Goal: Information Seeking & Learning: Find specific page/section

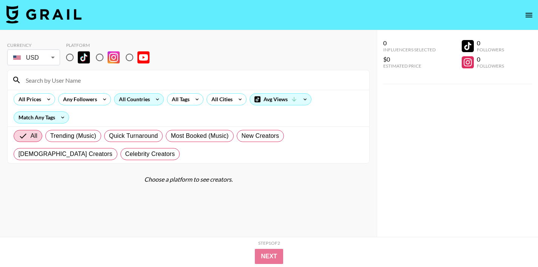
click at [153, 99] on icon at bounding box center [158, 99] width 12 height 11
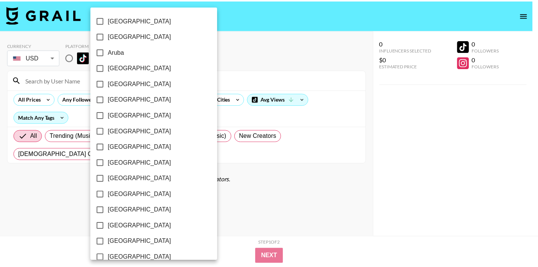
scroll to position [2, 0]
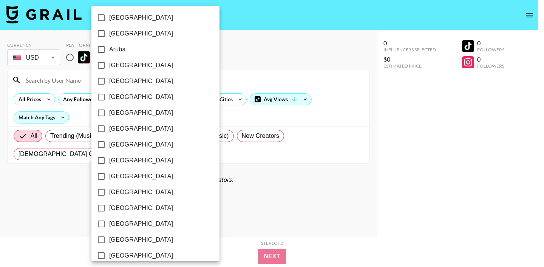
click at [101, 68] on input "[GEOGRAPHIC_DATA]" at bounding box center [101, 65] width 16 height 16
checkbox input "true"
click at [223, 65] on div at bounding box center [272, 133] width 544 height 267
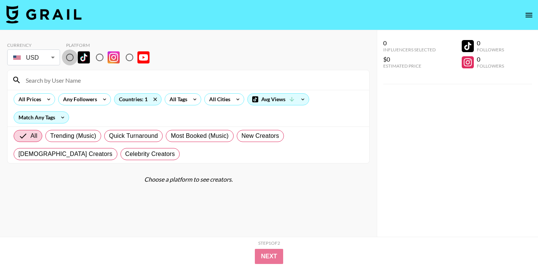
click at [68, 56] on input "radio" at bounding box center [70, 58] width 16 height 16
radio input "true"
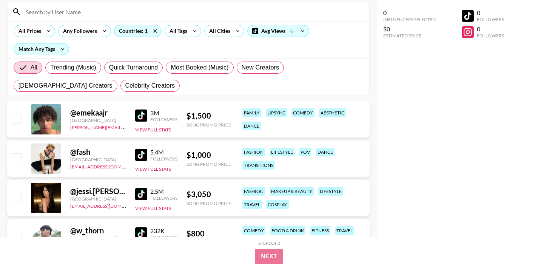
scroll to position [81, 0]
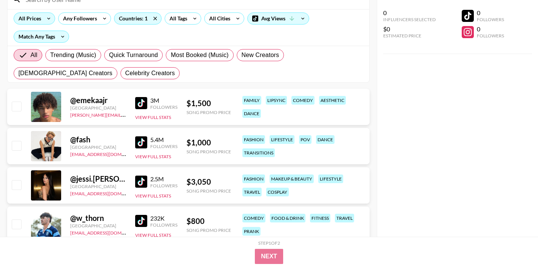
click at [39, 19] on div "All Prices" at bounding box center [28, 18] width 29 height 11
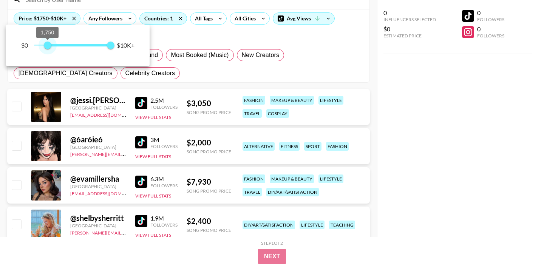
click at [47, 45] on span "1,750 10,000" at bounding box center [72, 45] width 77 height 11
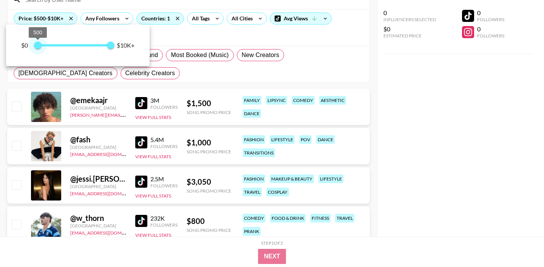
drag, startPoint x: 47, startPoint y: 45, endPoint x: 38, endPoint y: 44, distance: 8.8
click at [38, 44] on span "500" at bounding box center [38, 46] width 8 height 8
drag, startPoint x: 61, startPoint y: 42, endPoint x: 41, endPoint y: 53, distance: 23.0
click at [41, 50] on span "500 10,000" at bounding box center [72, 45] width 77 height 11
drag, startPoint x: 39, startPoint y: 47, endPoint x: 30, endPoint y: 47, distance: 9.1
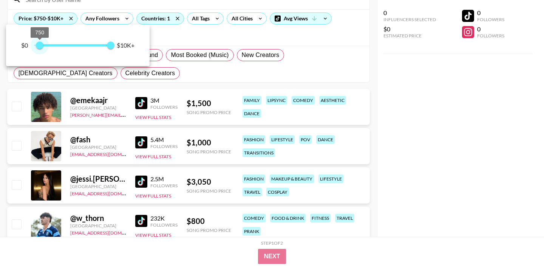
click at [36, 47] on span "750" at bounding box center [40, 46] width 8 height 8
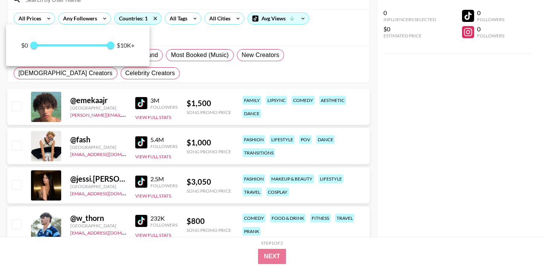
click at [50, 46] on span "0 10,000" at bounding box center [72, 45] width 77 height 11
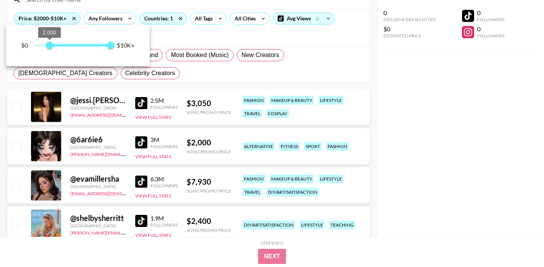
drag, startPoint x: 50, startPoint y: 46, endPoint x: 28, endPoint y: 46, distance: 21.9
click at [46, 46] on span "2,000" at bounding box center [50, 46] width 8 height 8
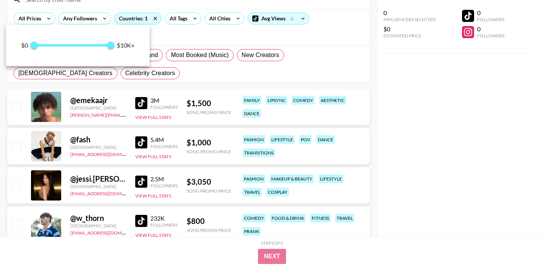
type input "0"
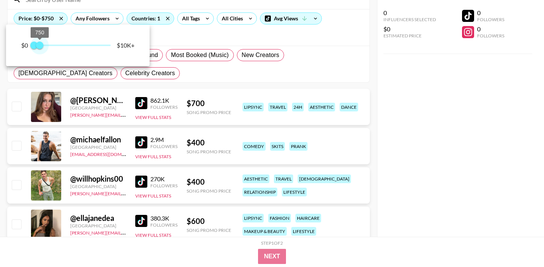
type input "500"
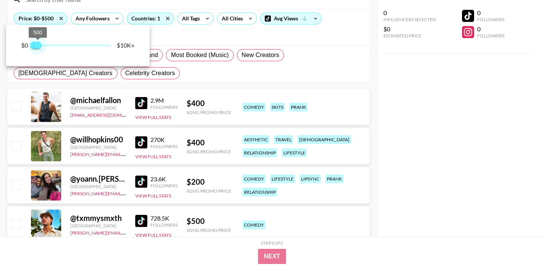
drag, startPoint x: 113, startPoint y: 46, endPoint x: 37, endPoint y: 46, distance: 75.6
click at [37, 46] on span "500" at bounding box center [38, 46] width 8 height 8
click at [208, 82] on div at bounding box center [272, 133] width 544 height 267
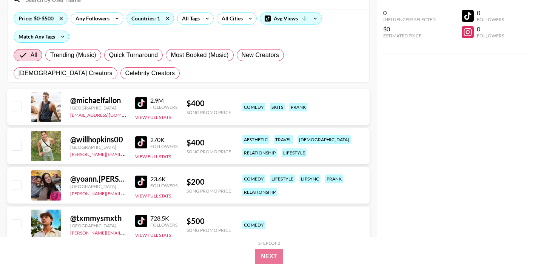
click at [145, 104] on img at bounding box center [141, 103] width 12 height 12
click at [144, 142] on img at bounding box center [141, 142] width 12 height 12
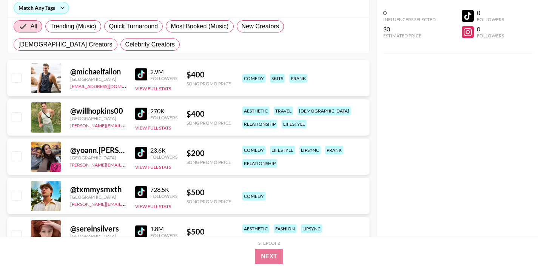
scroll to position [111, 0]
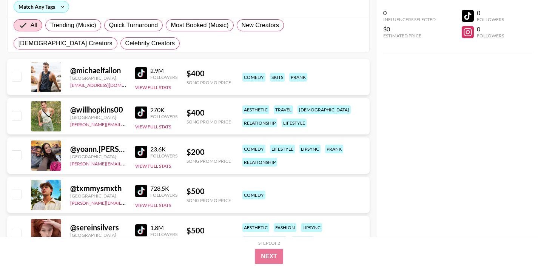
click at [142, 149] on img at bounding box center [141, 152] width 12 height 12
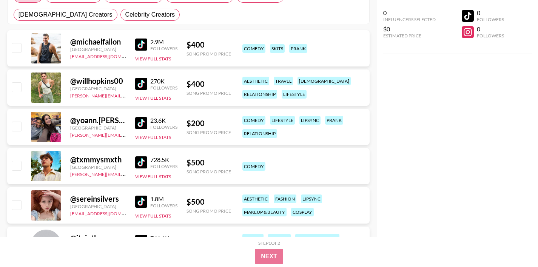
scroll to position [151, 0]
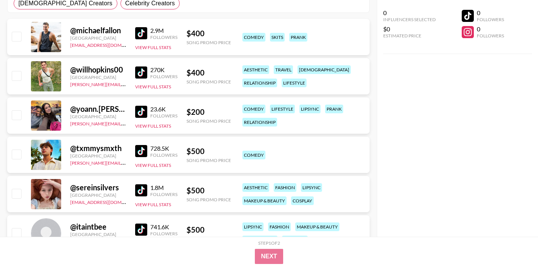
click at [141, 151] on img at bounding box center [141, 151] width 12 height 12
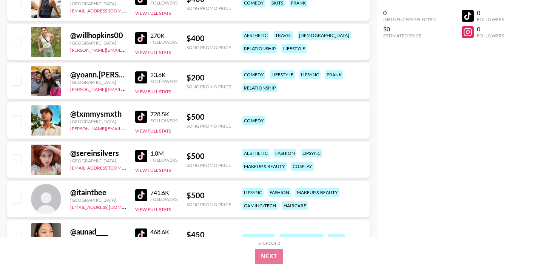
click at [141, 154] on img at bounding box center [141, 156] width 12 height 12
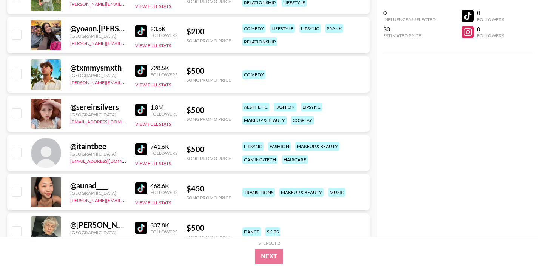
click at [140, 148] on img at bounding box center [141, 149] width 12 height 12
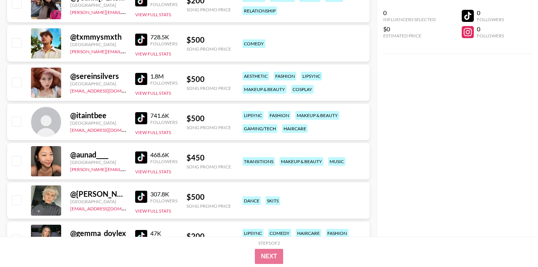
scroll to position [269, 0]
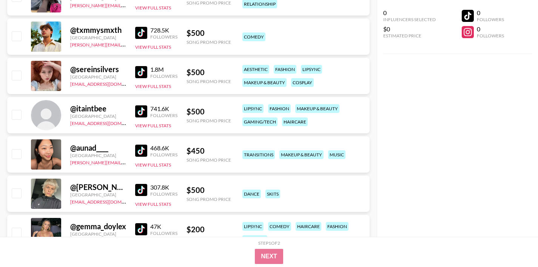
click at [138, 150] on img at bounding box center [141, 151] width 12 height 12
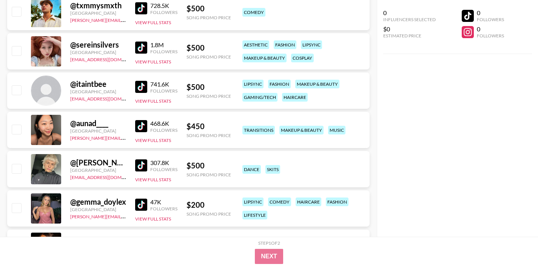
scroll to position [296, 0]
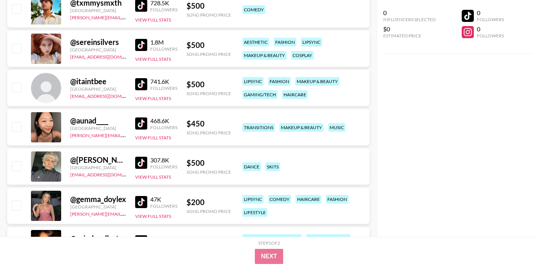
click at [138, 161] on img at bounding box center [141, 163] width 12 height 12
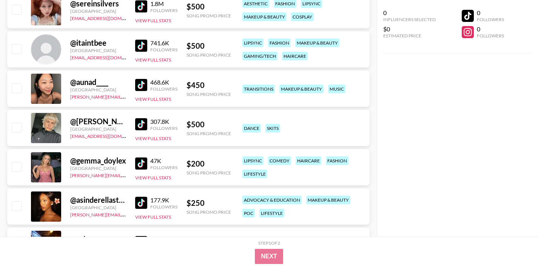
click at [139, 162] on img at bounding box center [141, 164] width 12 height 12
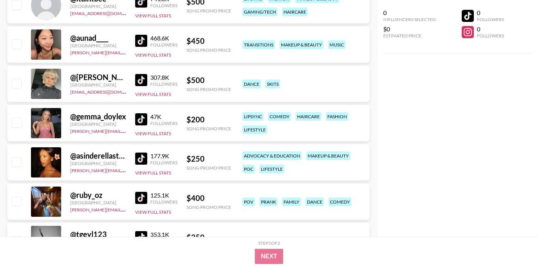
click at [139, 162] on img at bounding box center [141, 159] width 12 height 12
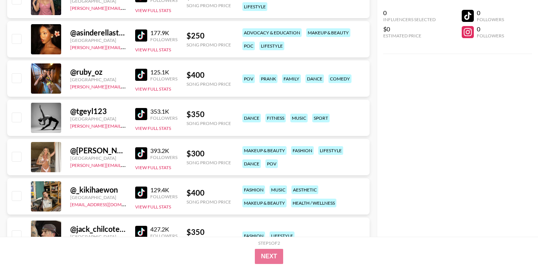
scroll to position [504, 0]
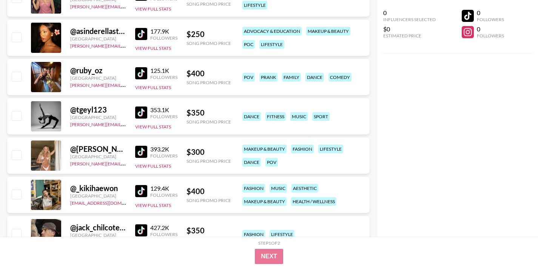
click at [143, 151] on img at bounding box center [141, 152] width 12 height 12
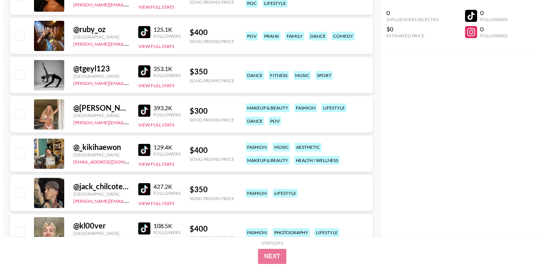
scroll to position [0, 0]
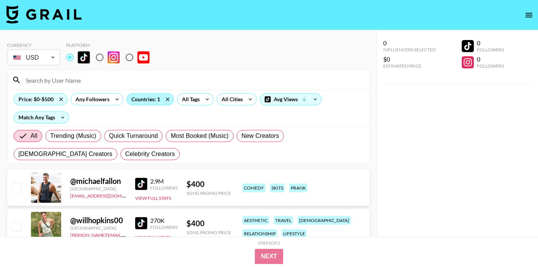
click at [149, 98] on div "Countries: 1" at bounding box center [150, 99] width 47 height 11
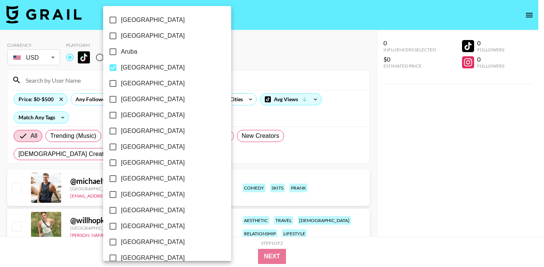
click at [114, 69] on input "[GEOGRAPHIC_DATA]" at bounding box center [113, 68] width 16 height 16
checkbox input "false"
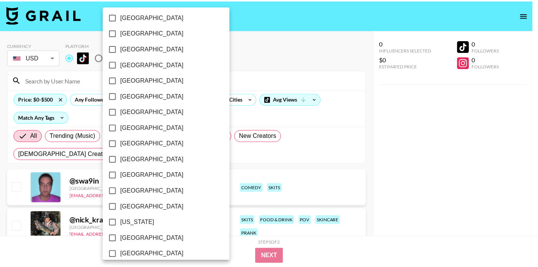
scroll to position [69, 0]
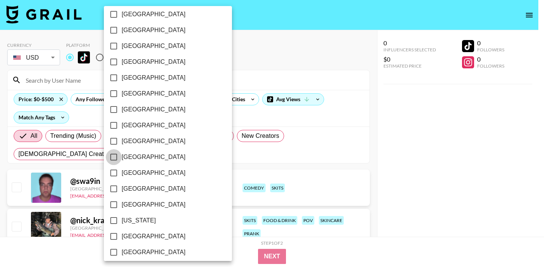
click at [115, 154] on input "[GEOGRAPHIC_DATA]" at bounding box center [114, 157] width 16 height 16
checkbox input "true"
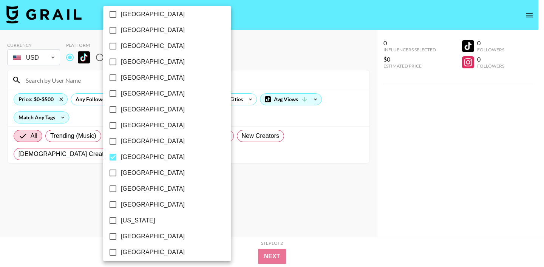
click at [246, 67] on div at bounding box center [272, 133] width 544 height 267
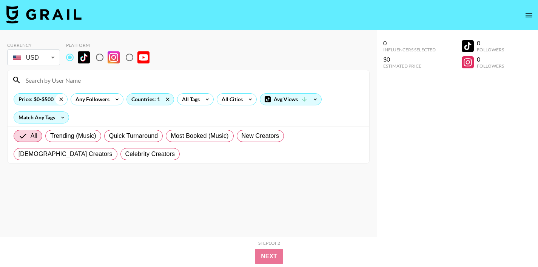
click at [59, 99] on icon at bounding box center [61, 99] width 12 height 11
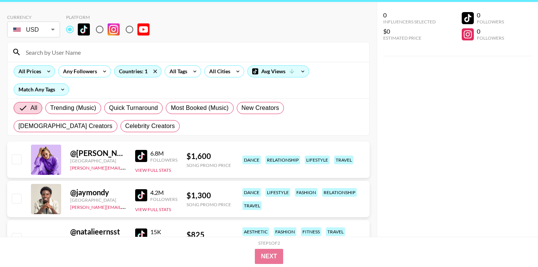
scroll to position [0, 0]
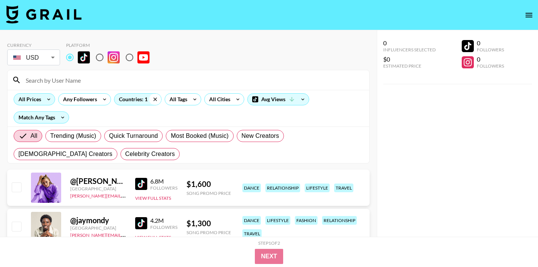
click at [152, 100] on icon at bounding box center [155, 99] width 12 height 11
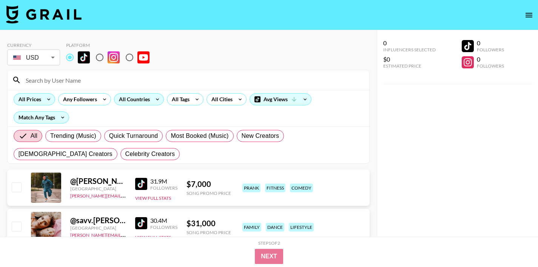
click at [129, 100] on div "All Countries" at bounding box center [132, 99] width 37 height 11
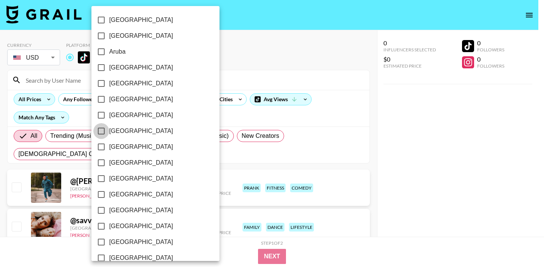
click at [104, 130] on input "[GEOGRAPHIC_DATA]" at bounding box center [101, 131] width 16 height 16
checkbox input "true"
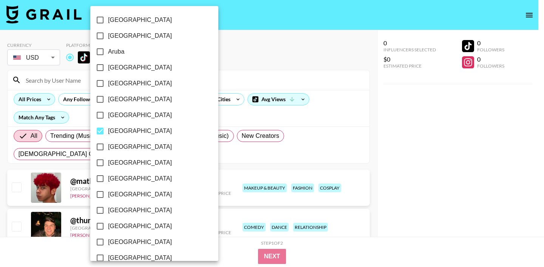
click at [227, 59] on div at bounding box center [272, 133] width 544 height 267
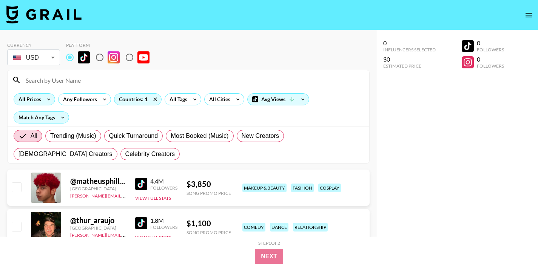
click at [40, 102] on div "All Prices" at bounding box center [28, 99] width 29 height 11
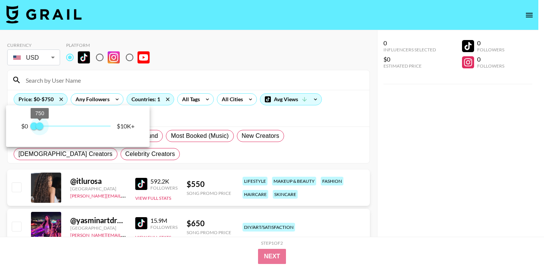
type input "500"
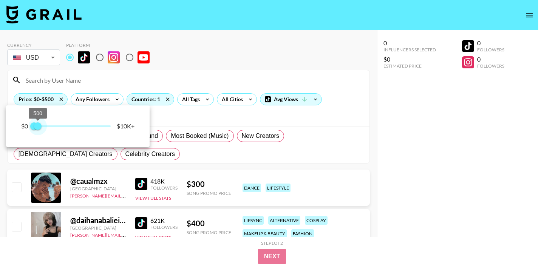
drag, startPoint x: 109, startPoint y: 127, endPoint x: 37, endPoint y: 128, distance: 71.4
click at [37, 128] on span "500" at bounding box center [38, 126] width 8 height 8
click at [156, 64] on div at bounding box center [272, 133] width 544 height 267
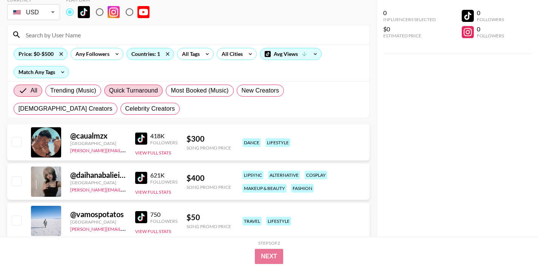
scroll to position [50, 0]
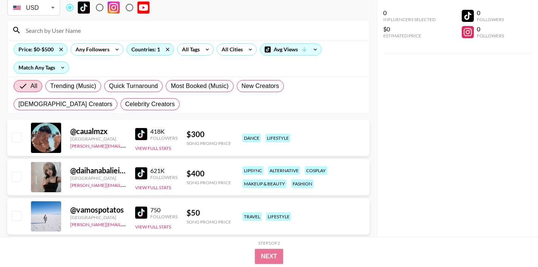
click at [141, 134] on img at bounding box center [141, 134] width 12 height 12
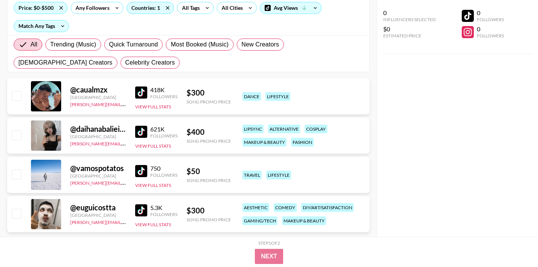
scroll to position [91, 0]
click at [142, 129] on img at bounding box center [141, 132] width 12 height 12
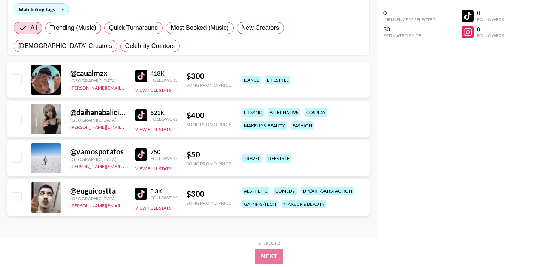
click at [138, 156] on img at bounding box center [141, 155] width 12 height 12
click at [141, 192] on img at bounding box center [141, 194] width 12 height 12
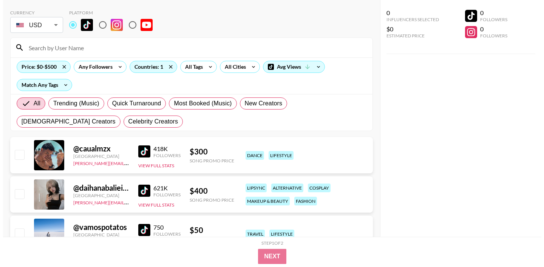
scroll to position [0, 0]
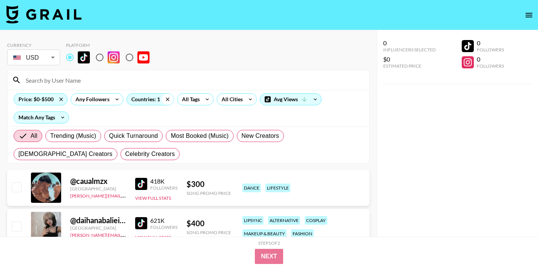
click at [172, 97] on icon at bounding box center [168, 99] width 12 height 11
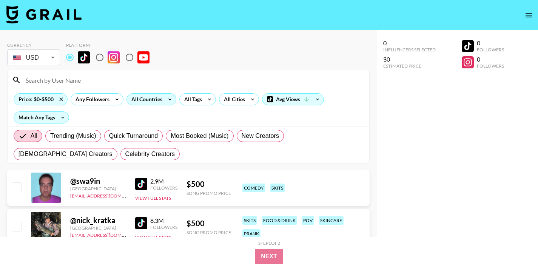
click at [150, 98] on div "All Countries" at bounding box center [145, 99] width 37 height 11
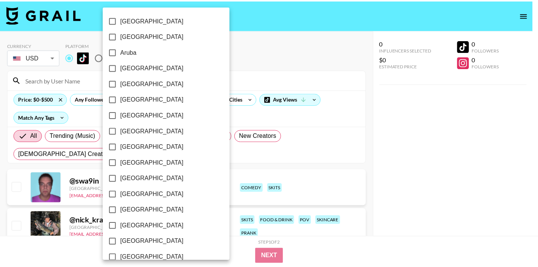
scroll to position [614, 0]
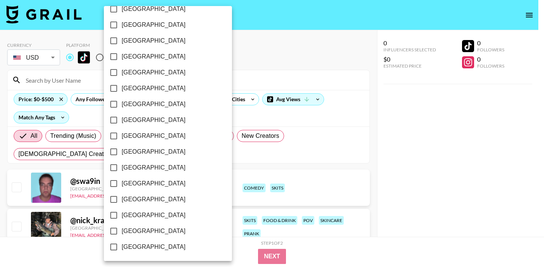
click at [109, 229] on input "[GEOGRAPHIC_DATA]" at bounding box center [114, 231] width 16 height 16
checkbox input "true"
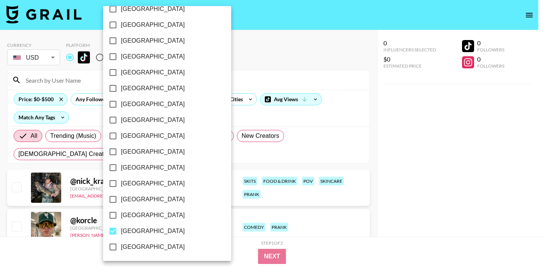
click at [264, 60] on div at bounding box center [272, 133] width 544 height 267
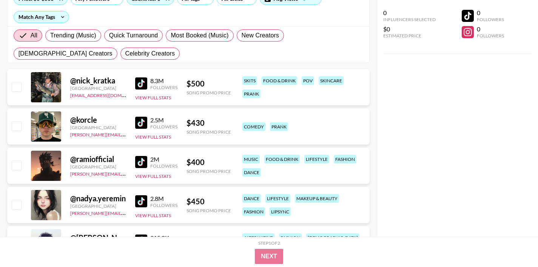
scroll to position [108, 0]
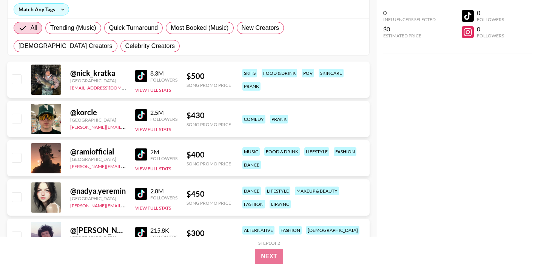
click at [138, 73] on img at bounding box center [141, 76] width 12 height 12
click at [134, 116] on div "@ korcle [GEOGRAPHIC_DATA] [PERSON_NAME][EMAIL_ADDRESS][DOMAIN_NAME] 2.5M Follo…" at bounding box center [188, 119] width 363 height 36
click at [142, 113] on img at bounding box center [141, 115] width 12 height 12
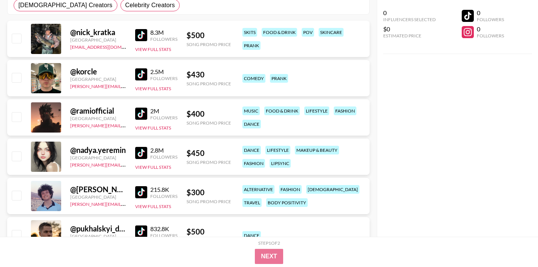
scroll to position [159, 0]
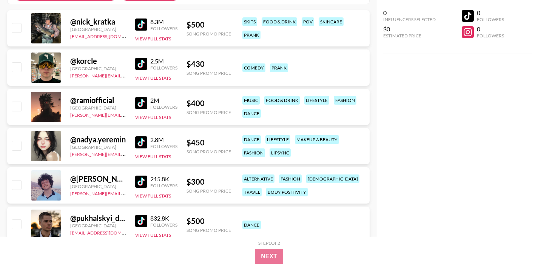
click at [139, 106] on img at bounding box center [141, 103] width 12 height 12
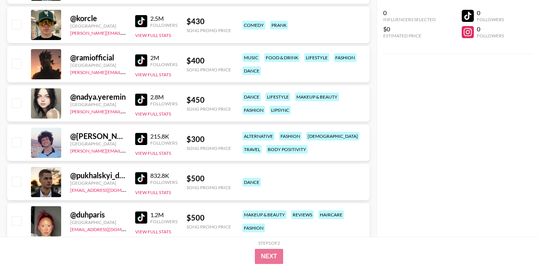
scroll to position [213, 0]
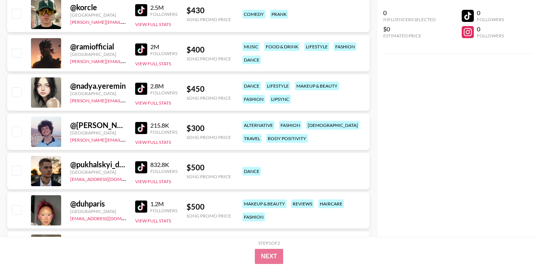
click at [142, 91] on img at bounding box center [141, 89] width 12 height 12
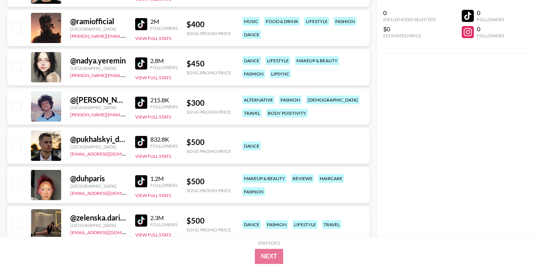
click at [142, 103] on img at bounding box center [141, 103] width 12 height 12
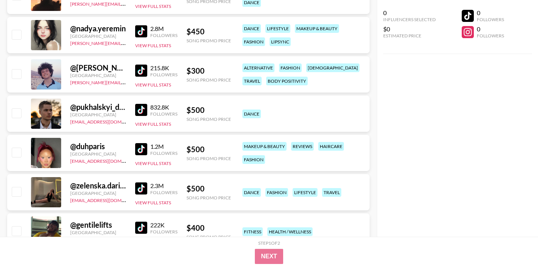
click at [143, 108] on img at bounding box center [141, 110] width 12 height 12
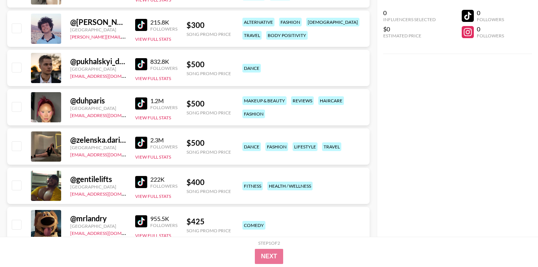
click at [142, 104] on img at bounding box center [141, 103] width 12 height 12
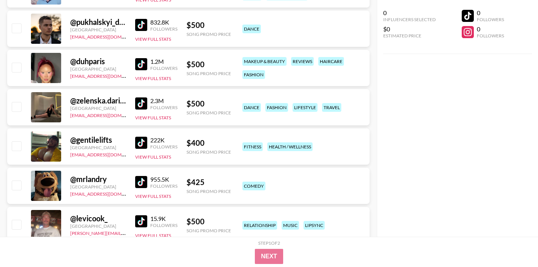
click at [139, 105] on img at bounding box center [141, 103] width 12 height 12
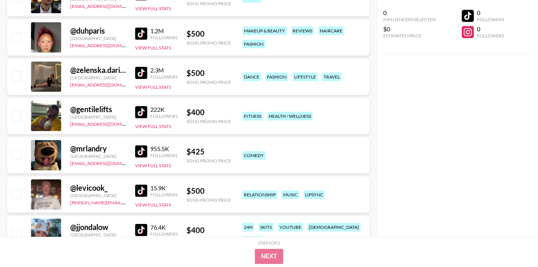
scroll to position [396, 0]
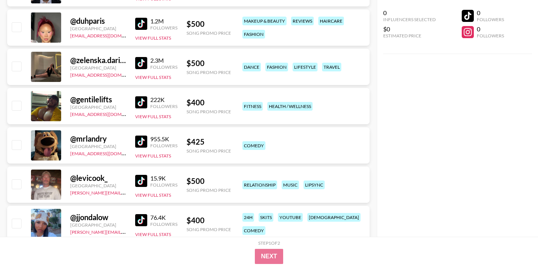
click at [137, 101] on img at bounding box center [141, 102] width 12 height 12
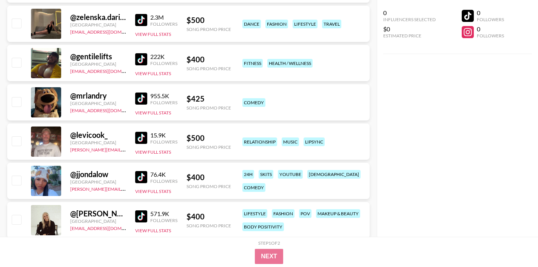
click at [137, 101] on img at bounding box center [141, 99] width 12 height 12
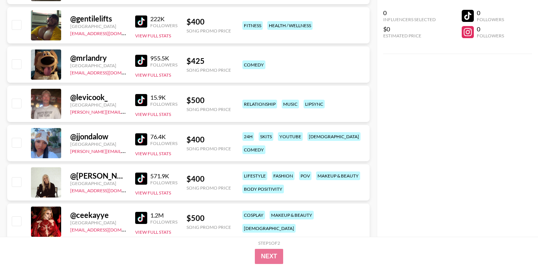
click at [137, 101] on img at bounding box center [141, 100] width 12 height 12
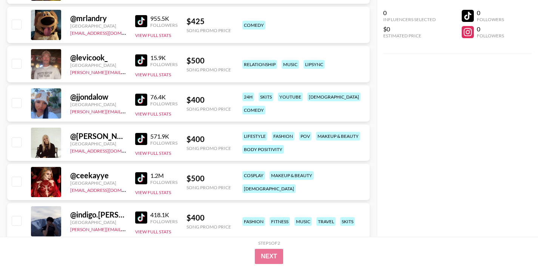
click at [137, 101] on img at bounding box center [141, 100] width 12 height 12
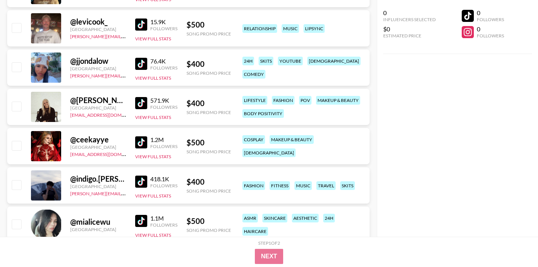
click at [137, 101] on img at bounding box center [141, 103] width 12 height 12
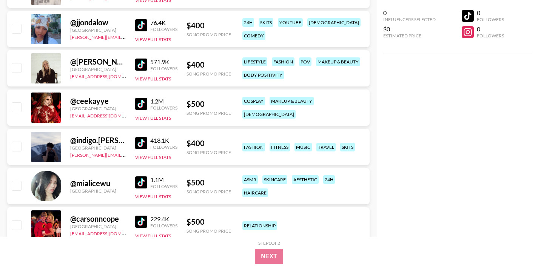
click at [139, 102] on img at bounding box center [141, 104] width 12 height 12
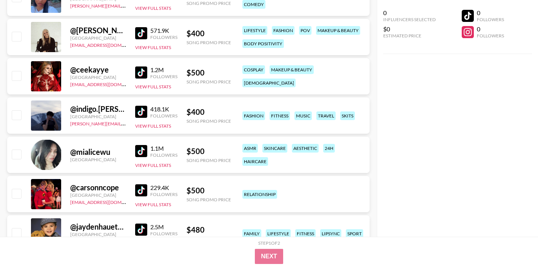
scroll to position [623, 0]
click at [139, 114] on img at bounding box center [141, 111] width 12 height 12
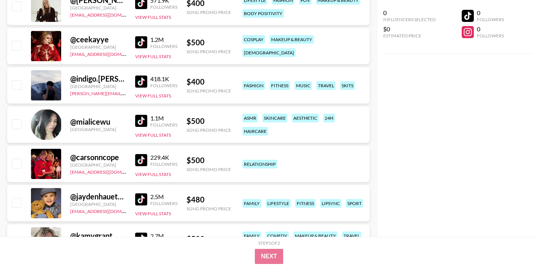
scroll to position [673, 0]
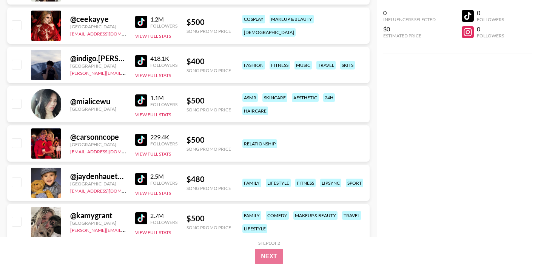
click at [138, 102] on img at bounding box center [141, 100] width 12 height 12
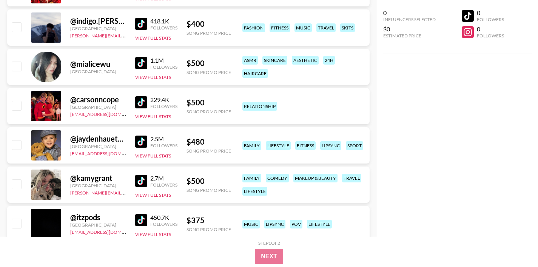
click at [139, 107] on img at bounding box center [141, 102] width 12 height 12
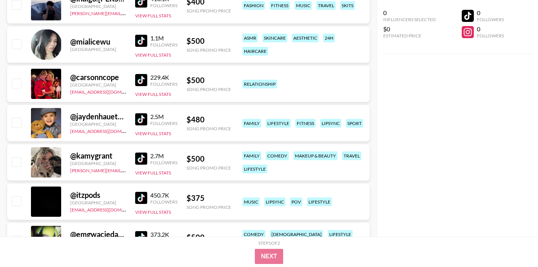
scroll to position [741, 0]
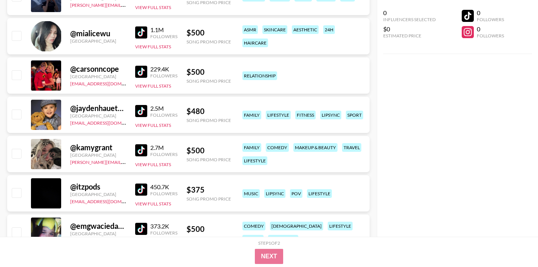
click at [138, 114] on img at bounding box center [141, 111] width 12 height 12
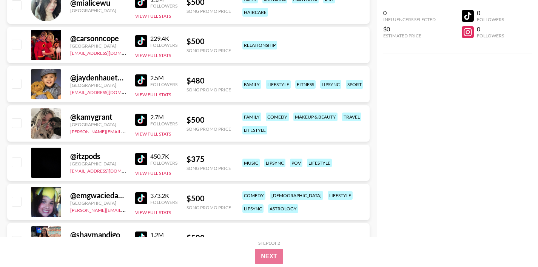
click at [137, 118] on img at bounding box center [141, 120] width 12 height 12
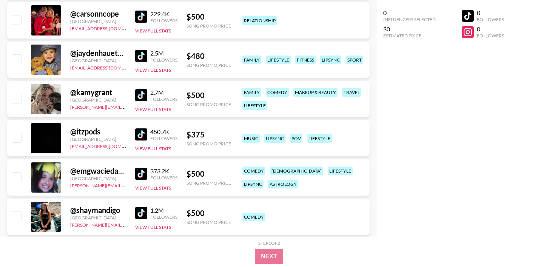
scroll to position [797, 0]
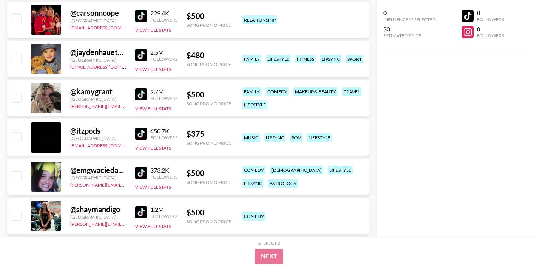
click at [139, 131] on img at bounding box center [141, 134] width 12 height 12
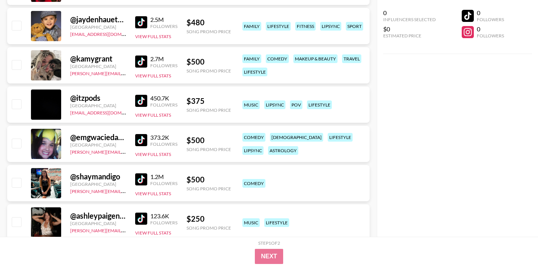
scroll to position [836, 0]
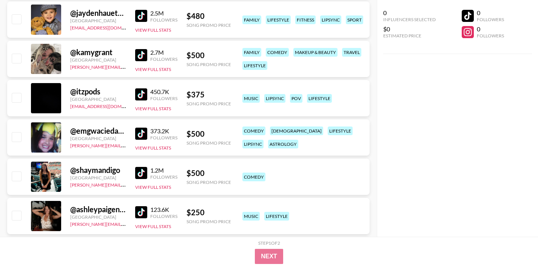
click at [139, 136] on img at bounding box center [141, 134] width 12 height 12
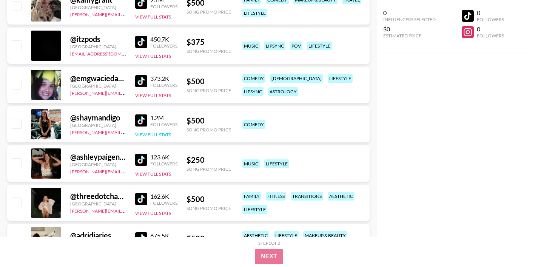
scroll to position [890, 0]
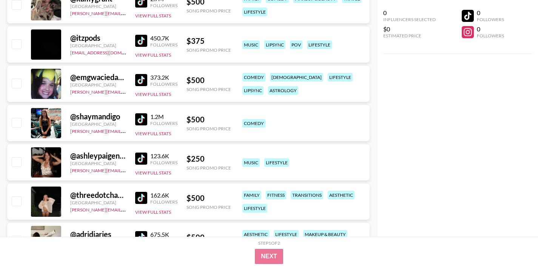
click at [142, 122] on img at bounding box center [141, 119] width 12 height 12
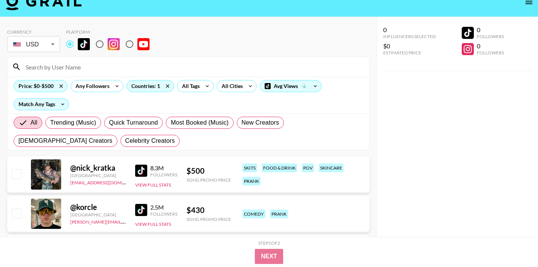
scroll to position [0, 0]
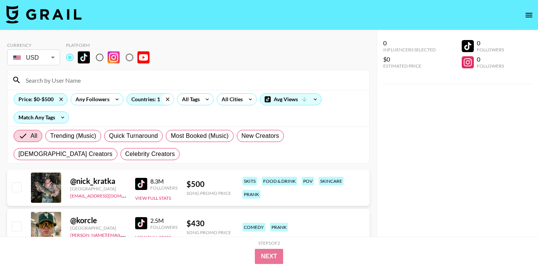
click at [168, 98] on icon at bounding box center [168, 99] width 12 height 11
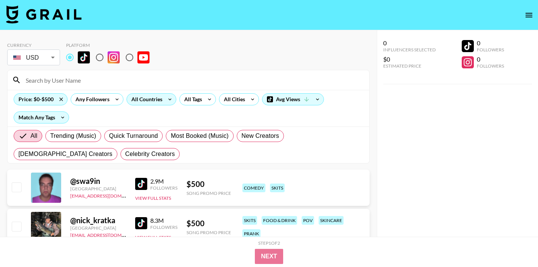
click at [61, 79] on input at bounding box center [193, 80] width 344 height 12
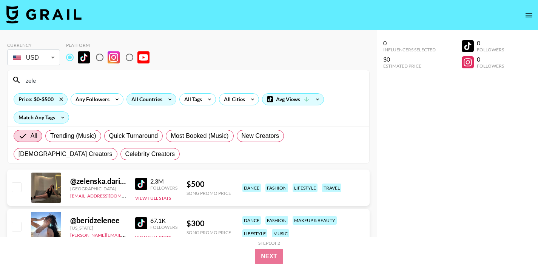
click at [54, 84] on input "zele" at bounding box center [193, 80] width 344 height 12
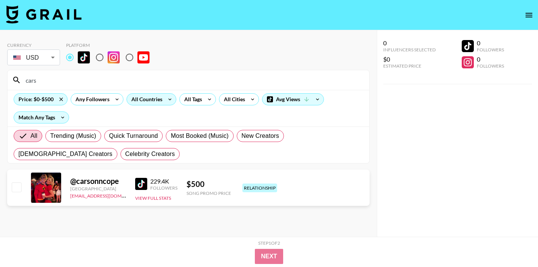
click at [40, 82] on input "cars" at bounding box center [193, 80] width 344 height 12
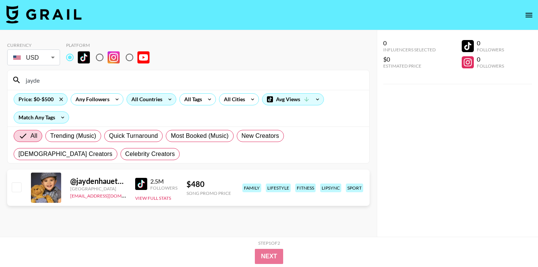
click at [61, 84] on input "jayde" at bounding box center [193, 80] width 344 height 12
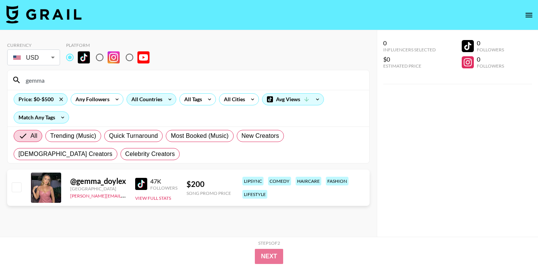
click at [42, 84] on input "gemma" at bounding box center [193, 80] width 344 height 12
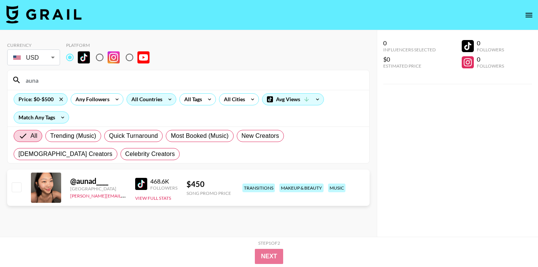
click at [51, 84] on input "auna" at bounding box center [193, 80] width 344 height 12
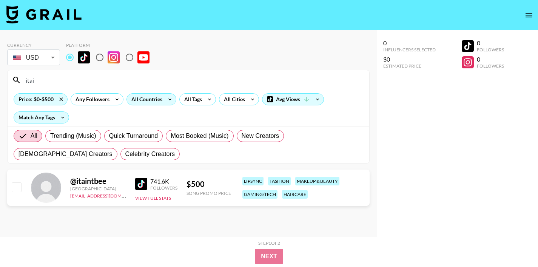
click at [68, 79] on input "itai" at bounding box center [193, 80] width 344 height 12
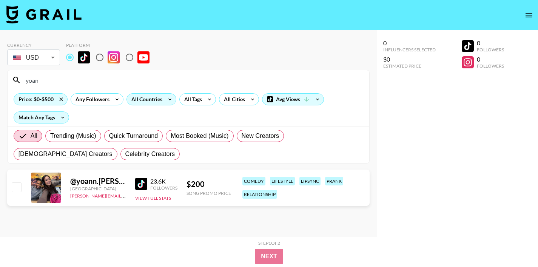
click at [37, 81] on input "yoan" at bounding box center [193, 80] width 344 height 12
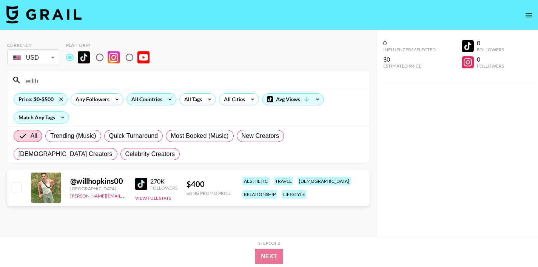
click at [38, 85] on input "willh" at bounding box center [193, 80] width 344 height 12
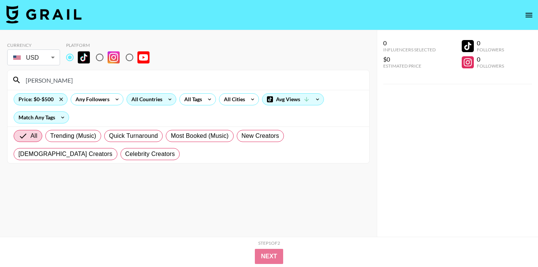
type input "[PERSON_NAME]"
